Goal: Task Accomplishment & Management: Manage account settings

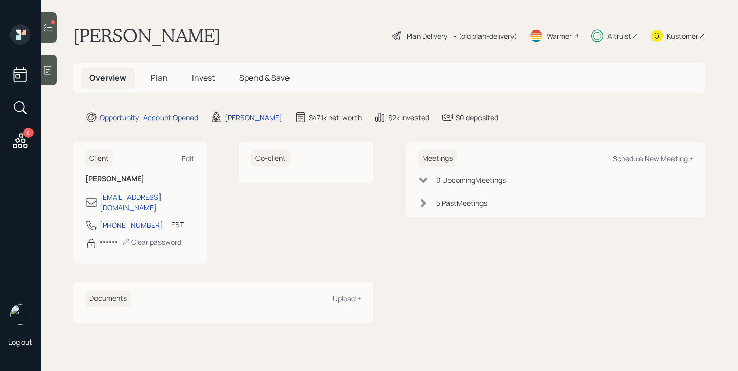
click at [164, 78] on span "Plan" at bounding box center [159, 77] width 17 height 11
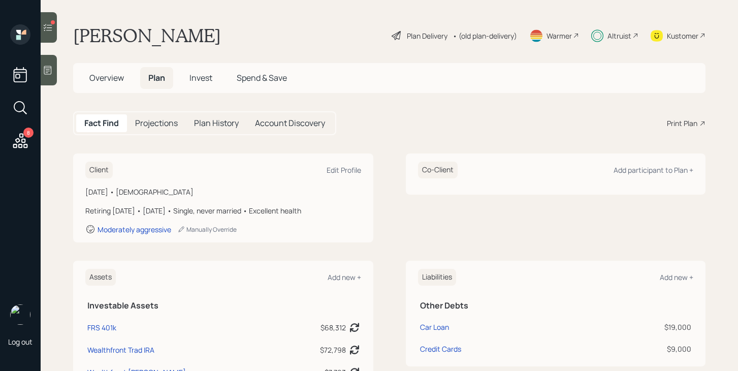
click at [205, 78] on span "Invest" at bounding box center [201, 77] width 23 height 11
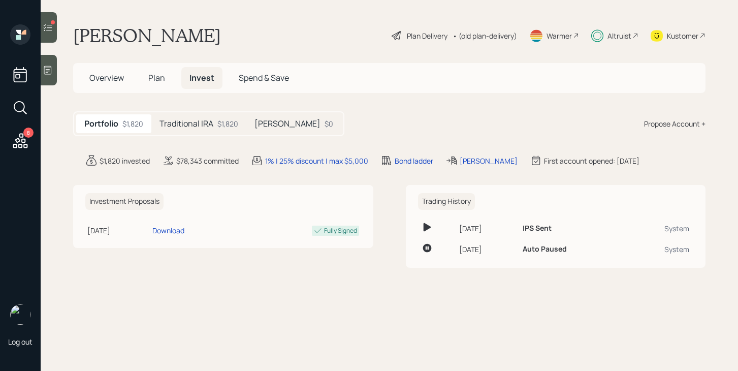
click at [195, 124] on h5 "Traditional IRA" at bounding box center [187, 124] width 54 height 10
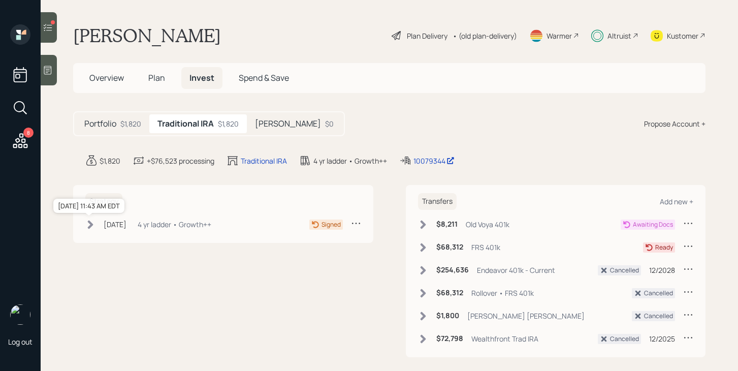
click at [127, 228] on div "[DATE]" at bounding box center [115, 224] width 23 height 11
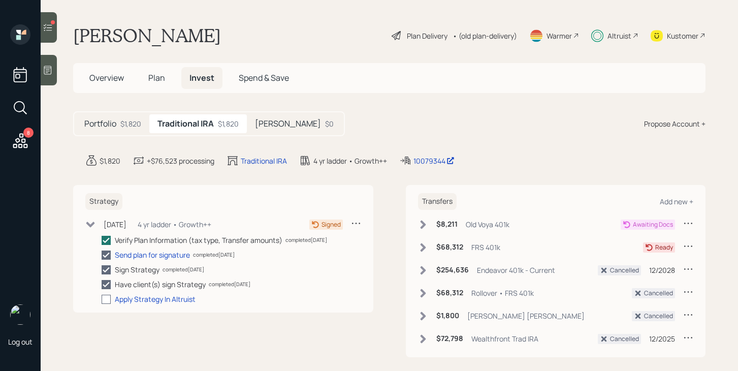
click at [109, 298] on div at bounding box center [106, 299] width 9 height 9
click at [102, 299] on input "checkbox" at bounding box center [101, 299] width 1 height 1
checkbox input "true"
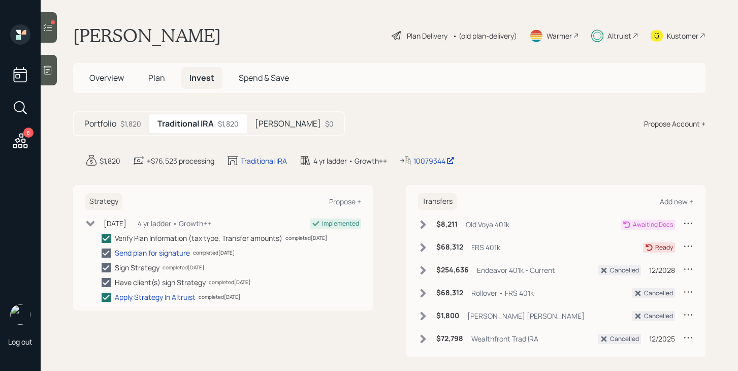
click at [282, 123] on h5 "[PERSON_NAME]" at bounding box center [288, 124] width 66 height 10
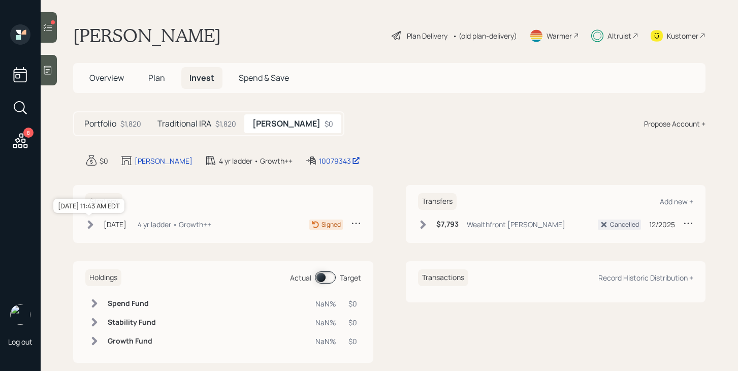
click at [127, 227] on div "[DATE]" at bounding box center [115, 224] width 23 height 11
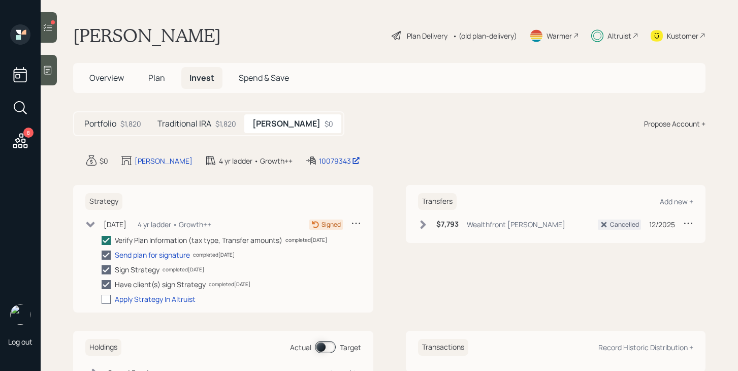
click at [111, 302] on div at bounding box center [106, 299] width 9 height 9
click at [102, 299] on input "checkbox" at bounding box center [101, 299] width 1 height 1
checkbox input "true"
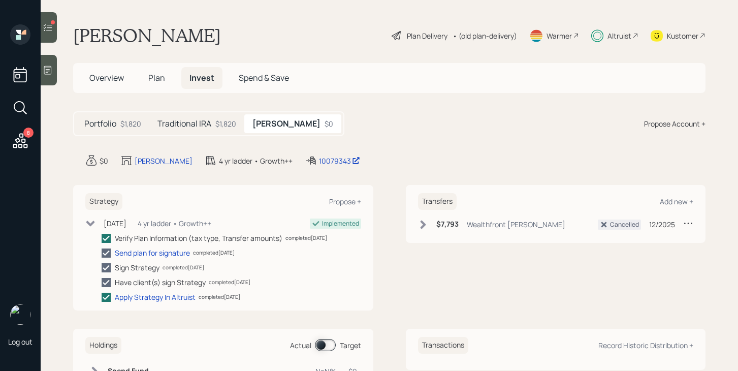
click at [28, 130] on div "8" at bounding box center [28, 133] width 10 height 10
